Goal: Book appointment/travel/reservation

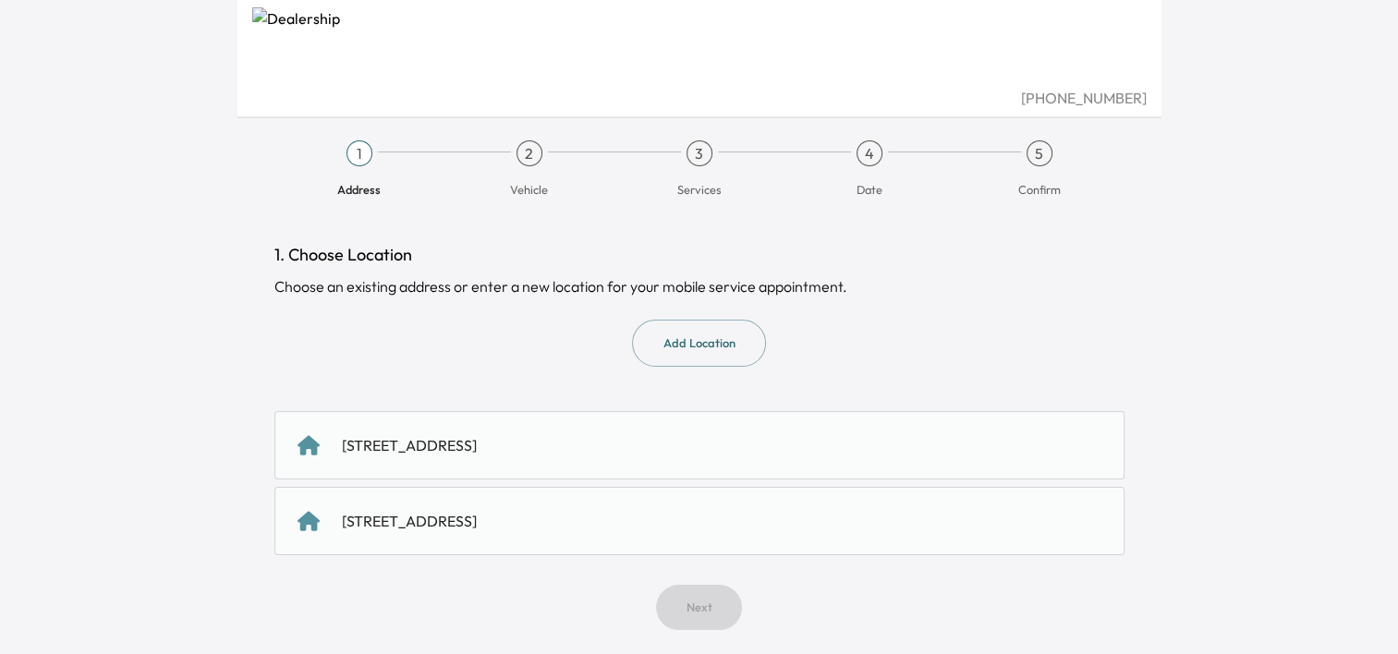
click at [477, 447] on div "[STREET_ADDRESS]" at bounding box center [409, 445] width 135 height 22
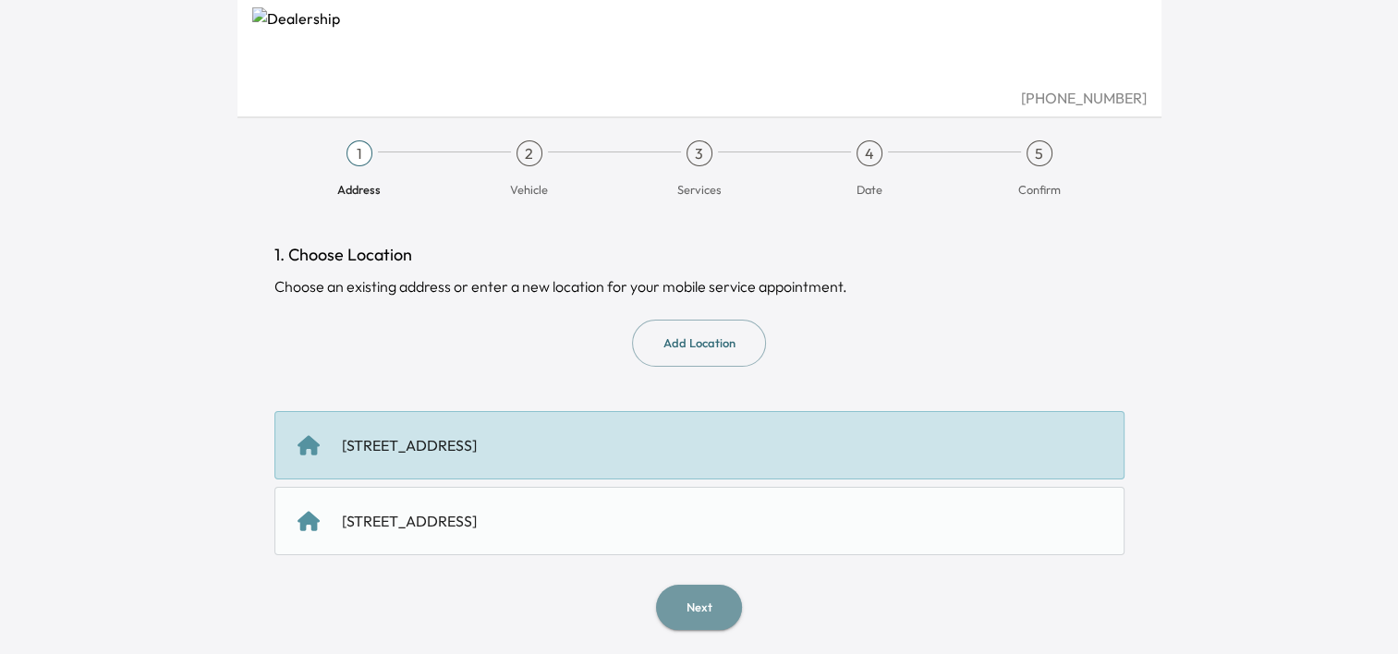
click at [692, 595] on button "Next" at bounding box center [699, 607] width 86 height 45
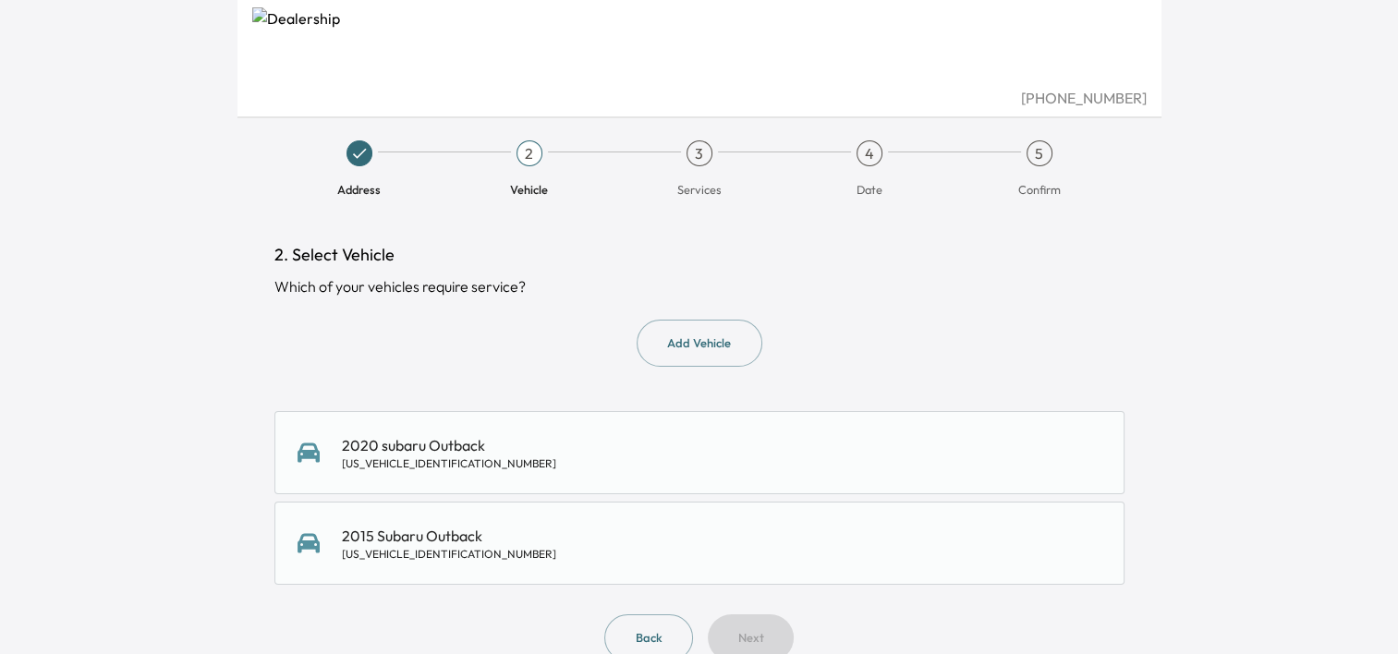
drag, startPoint x: 388, startPoint y: 444, endPoint x: 398, endPoint y: 444, distance: 10.2
click at [388, 444] on div "2020 subaru Outback [US_VEHICLE_IDENTIFICATION_NUMBER]" at bounding box center [449, 452] width 214 height 37
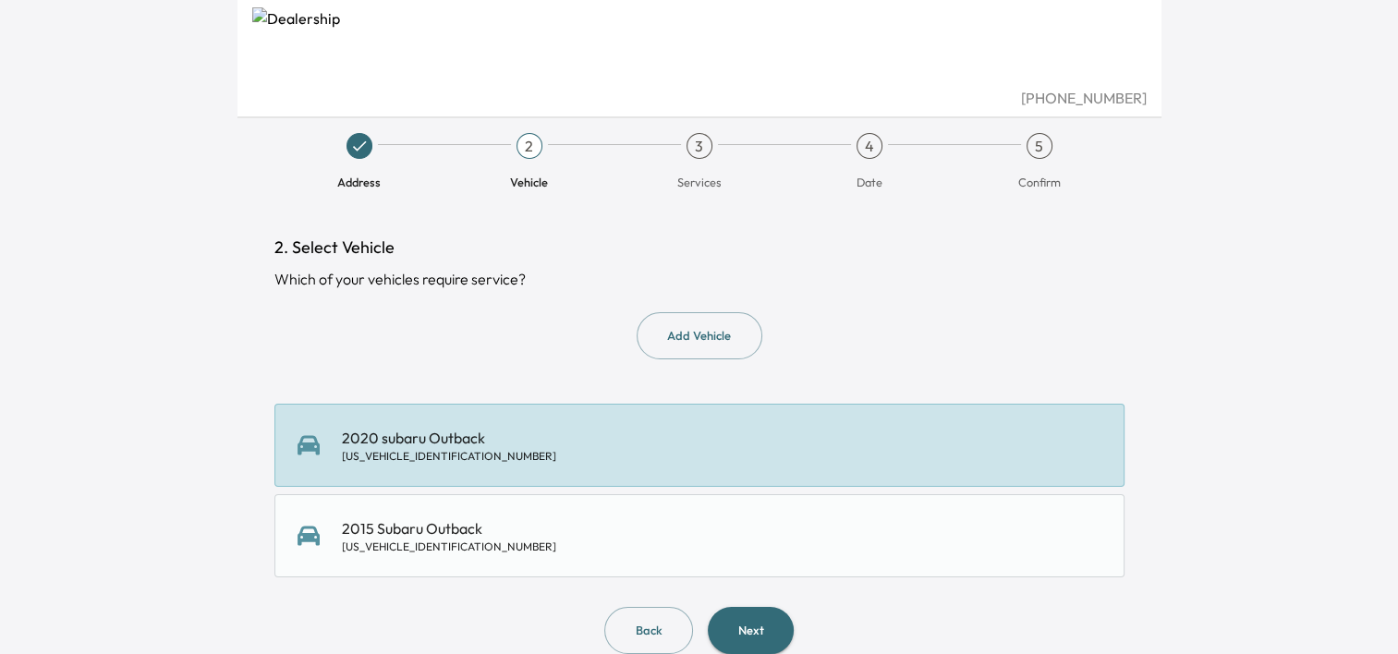
scroll to position [35, 0]
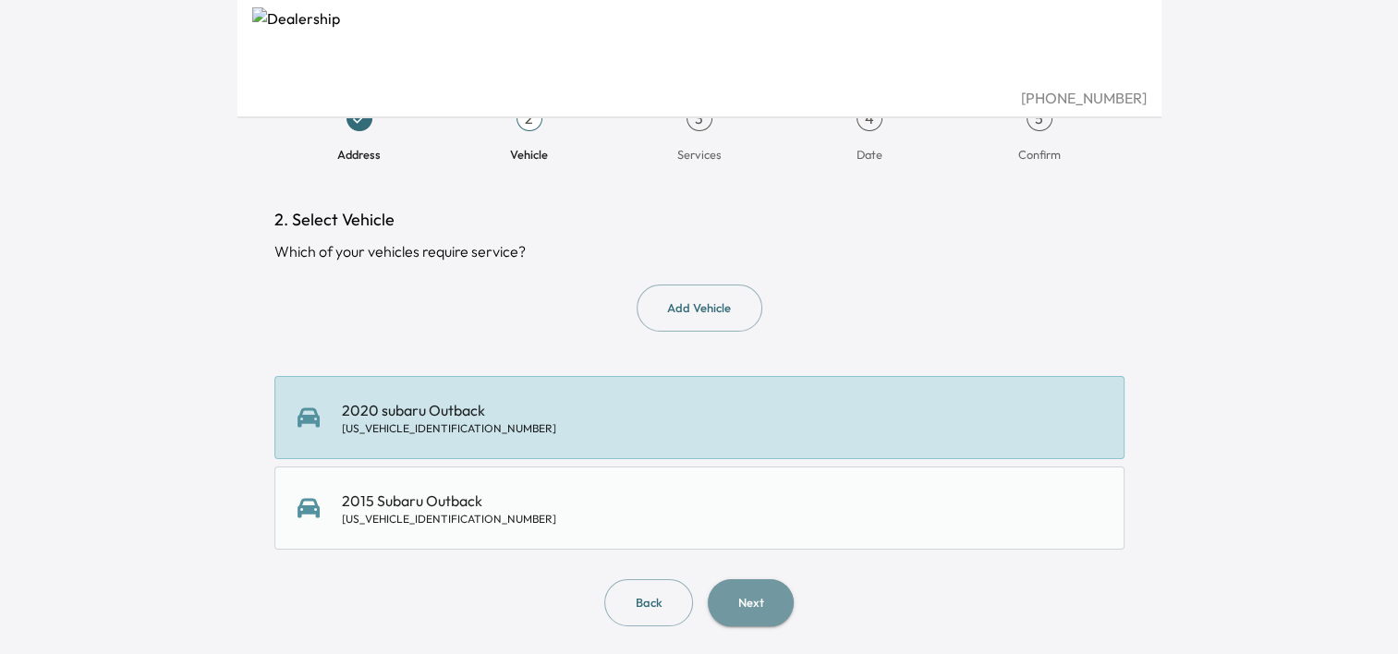
click at [758, 596] on button "Next" at bounding box center [751, 602] width 86 height 47
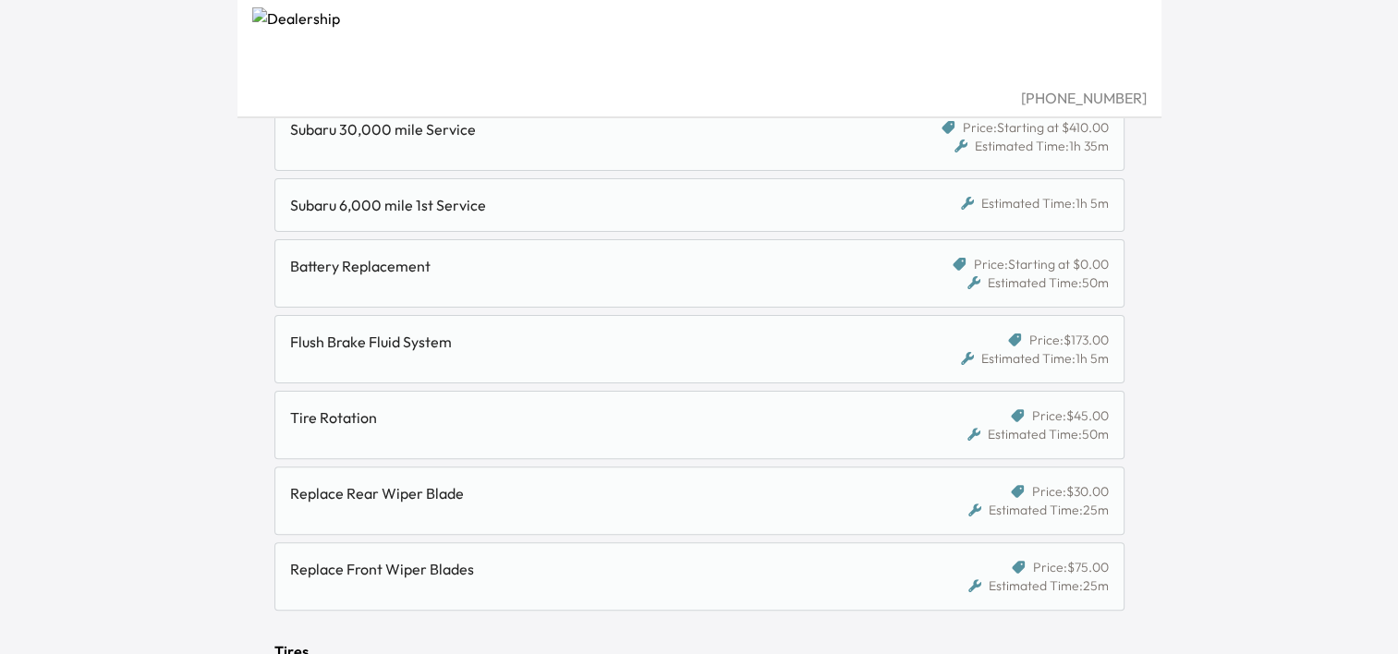
scroll to position [109, 0]
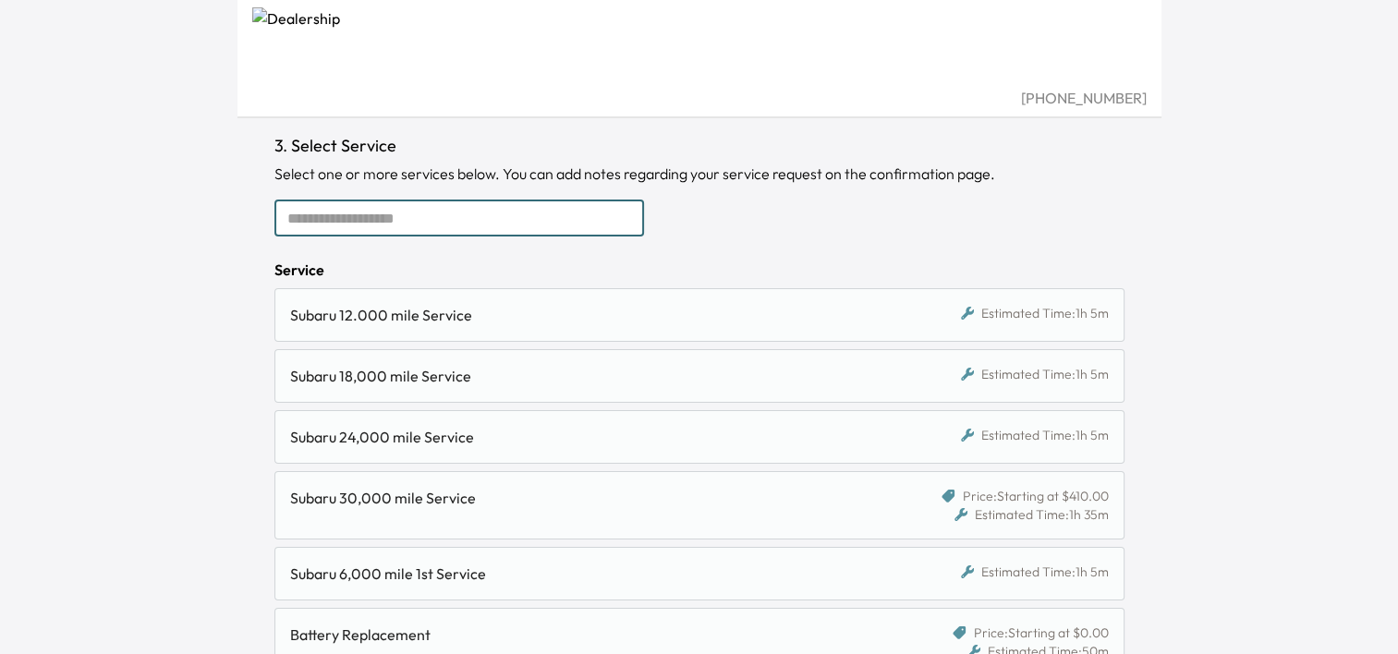
click at [354, 222] on input "text" at bounding box center [459, 218] width 370 height 37
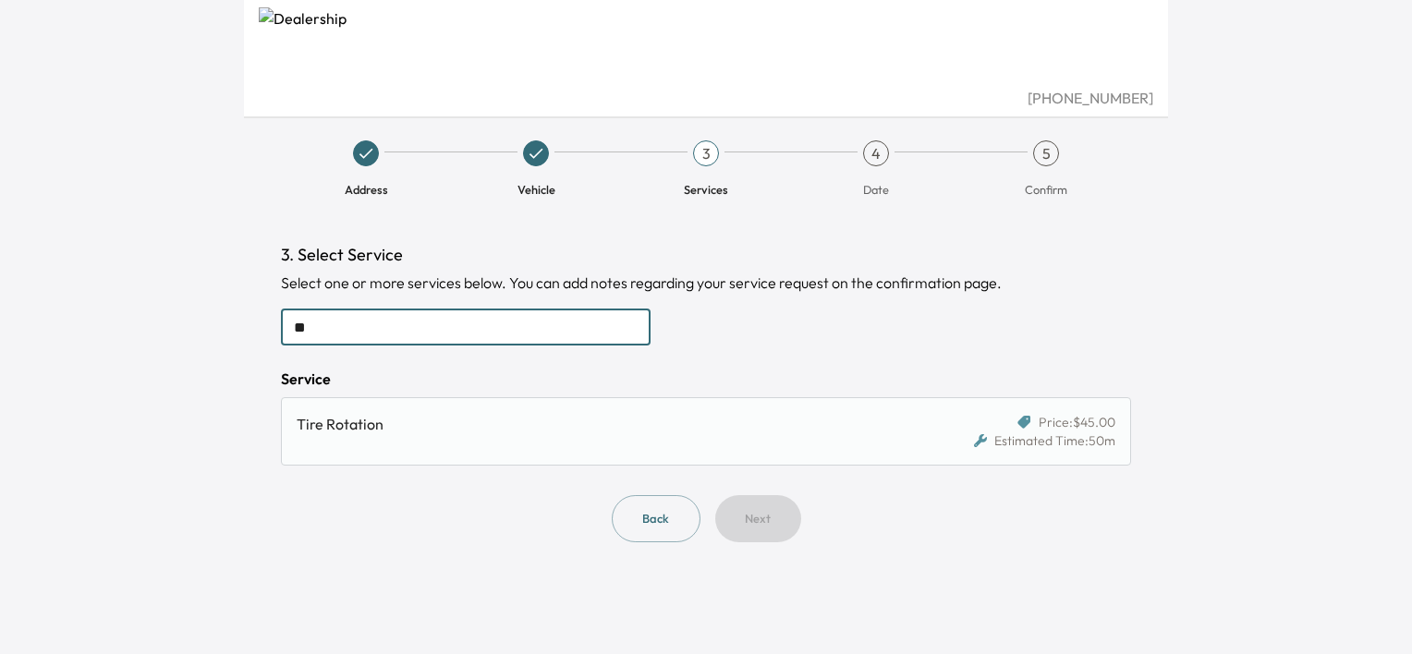
type input "*"
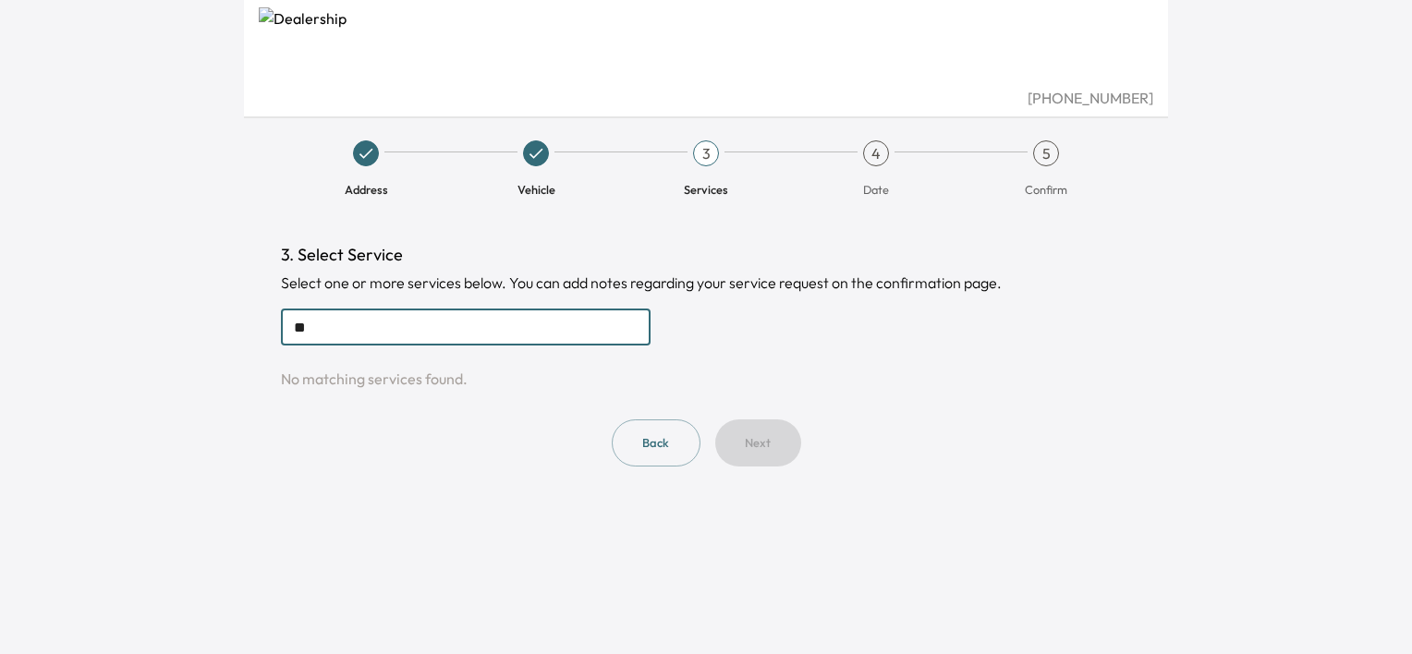
type input "*"
